Goal: Task Accomplishment & Management: Manage account settings

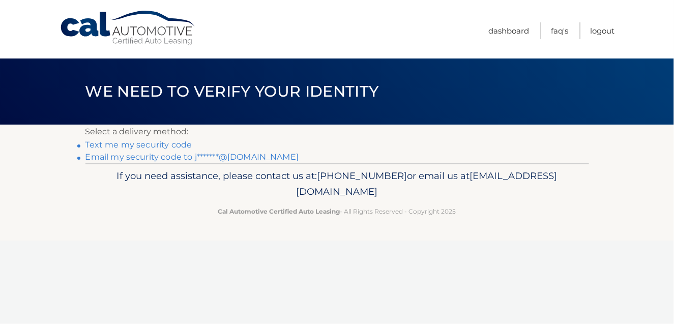
click at [242, 158] on link "Email my security code to j*******@yahoo.com" at bounding box center [192, 157] width 214 height 10
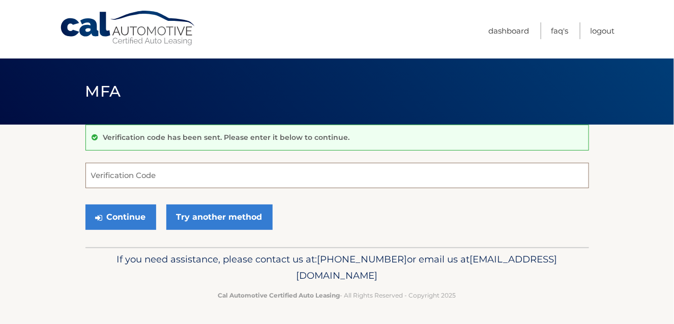
click at [240, 172] on input "Verification Code" at bounding box center [337, 175] width 504 height 25
type input "1"
type input "863149"
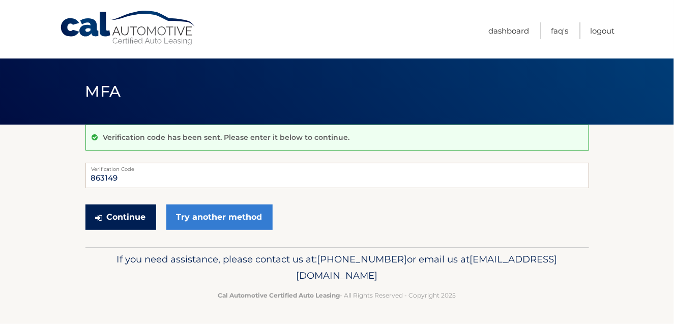
click at [127, 213] on button "Continue" at bounding box center [120, 217] width 71 height 25
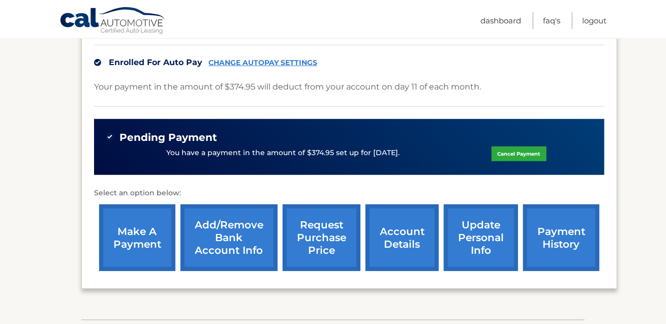
scroll to position [265, 0]
